Goal: Task Accomplishment & Management: Manage account settings

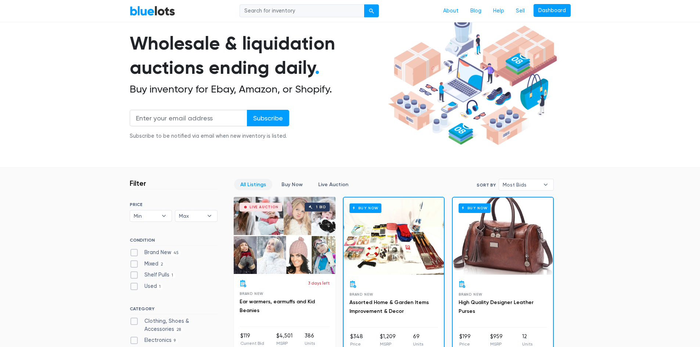
scroll to position [110, 0]
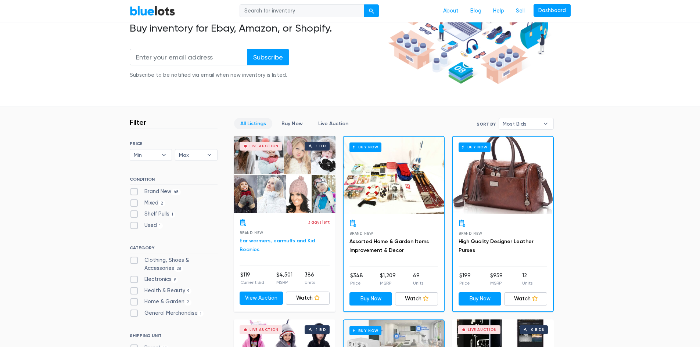
click at [248, 240] on link "Ear warmers, earmuffs and Kid Beanies" at bounding box center [277, 245] width 75 height 15
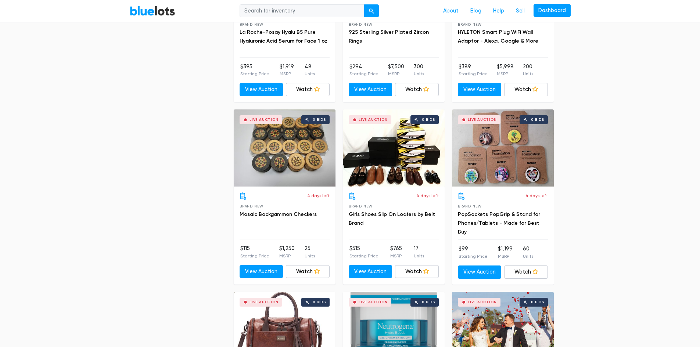
scroll to position [2535, 0]
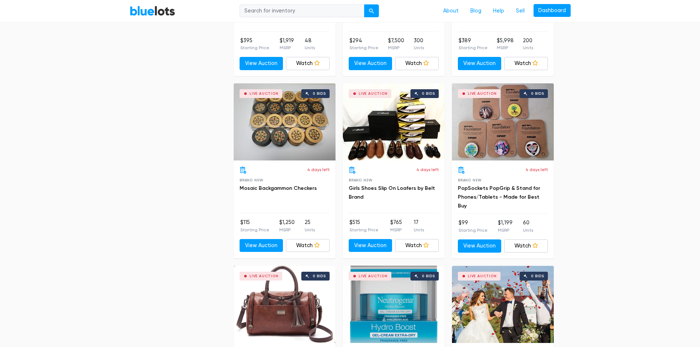
click at [389, 125] on div "Live Auction 0 bids" at bounding box center [394, 121] width 102 height 77
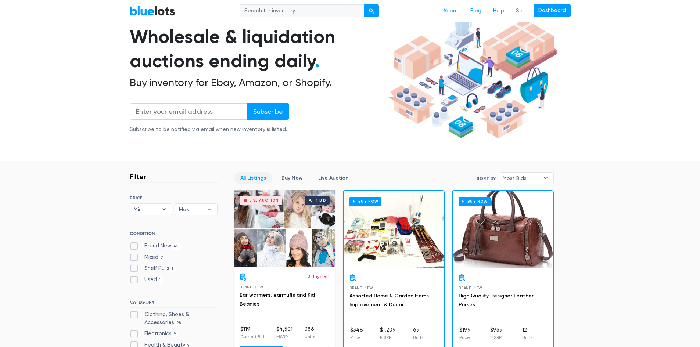
scroll to position [0, 0]
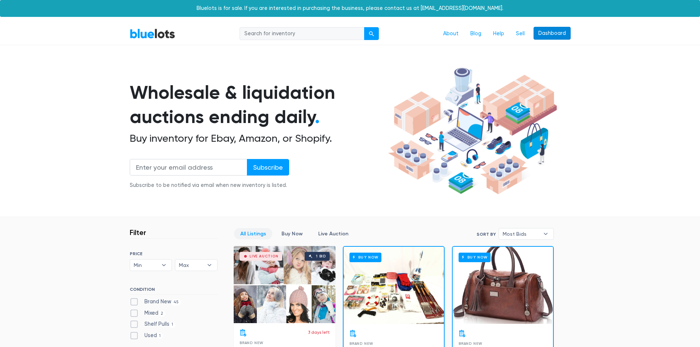
click at [540, 35] on link "Dashboard" at bounding box center [551, 33] width 37 height 13
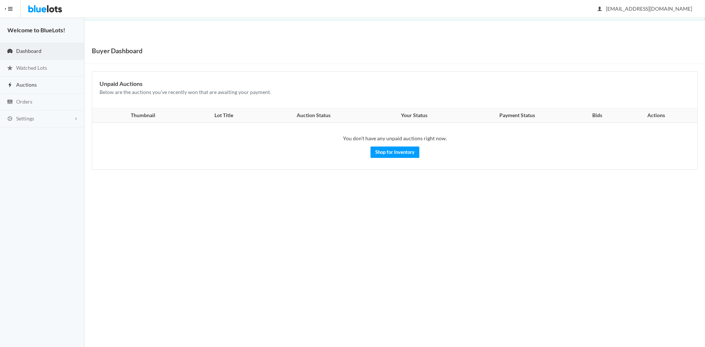
click at [18, 91] on link "Auctions" at bounding box center [42, 85] width 84 height 17
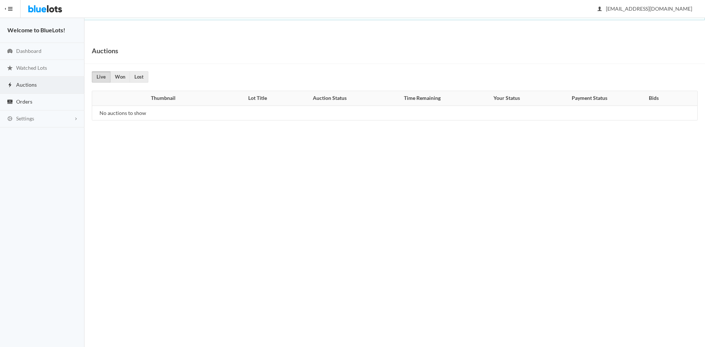
click at [21, 103] on span "Orders" at bounding box center [24, 101] width 16 height 6
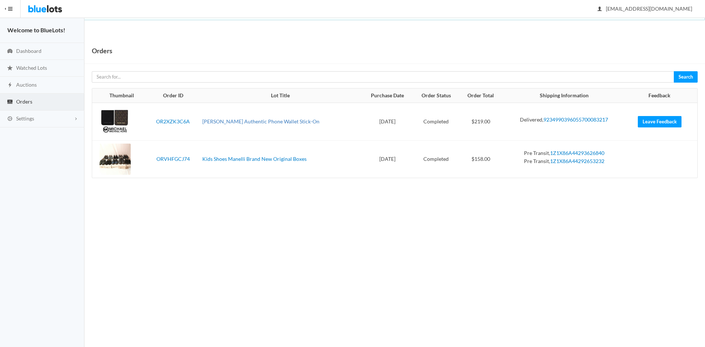
click at [257, 122] on link "[PERSON_NAME] Authentic Phone Wallet Stick-On" at bounding box center [260, 121] width 117 height 6
